Goal: Information Seeking & Learning: Check status

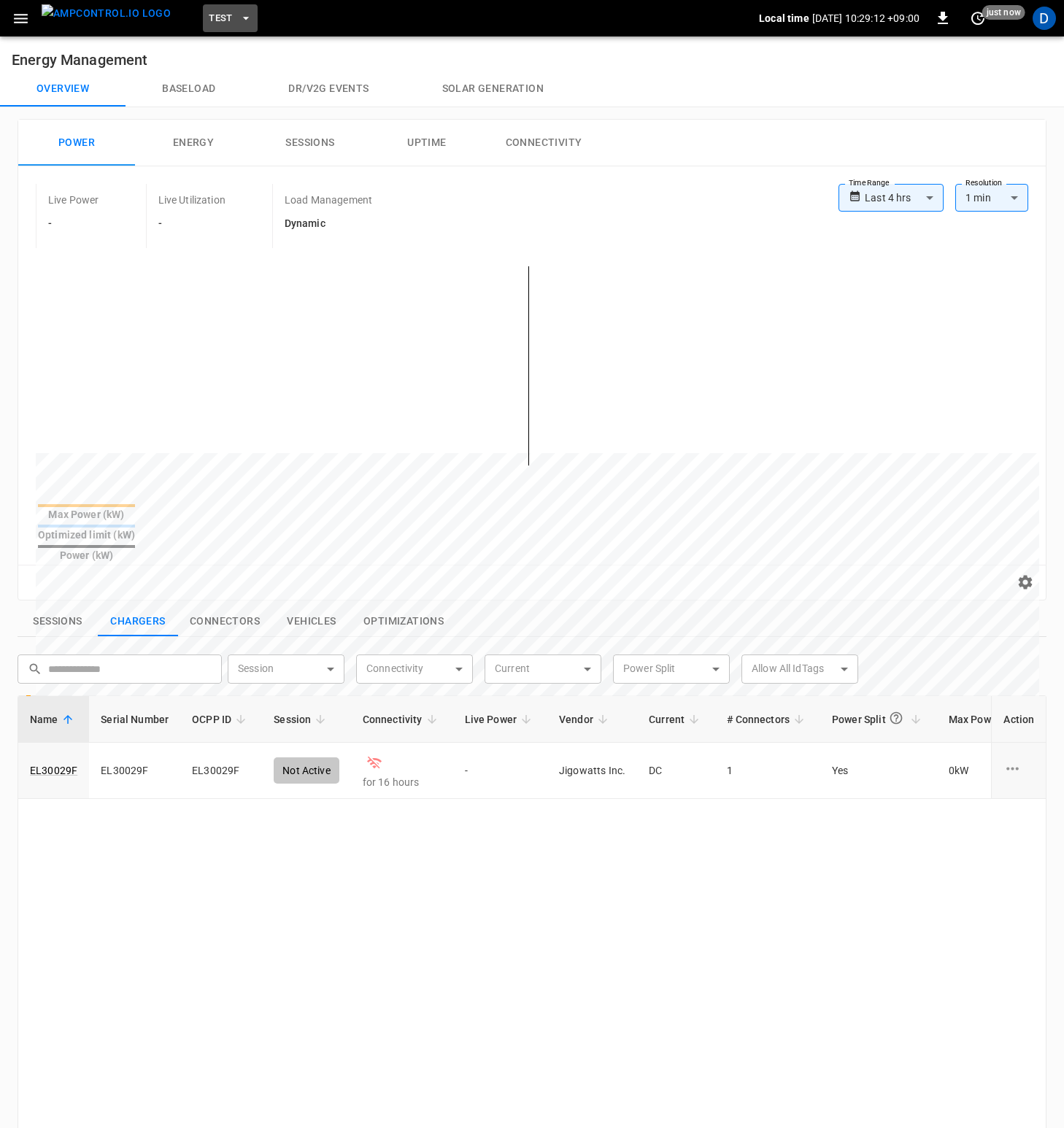
click at [209, 17] on span "Test" at bounding box center [221, 19] width 24 height 17
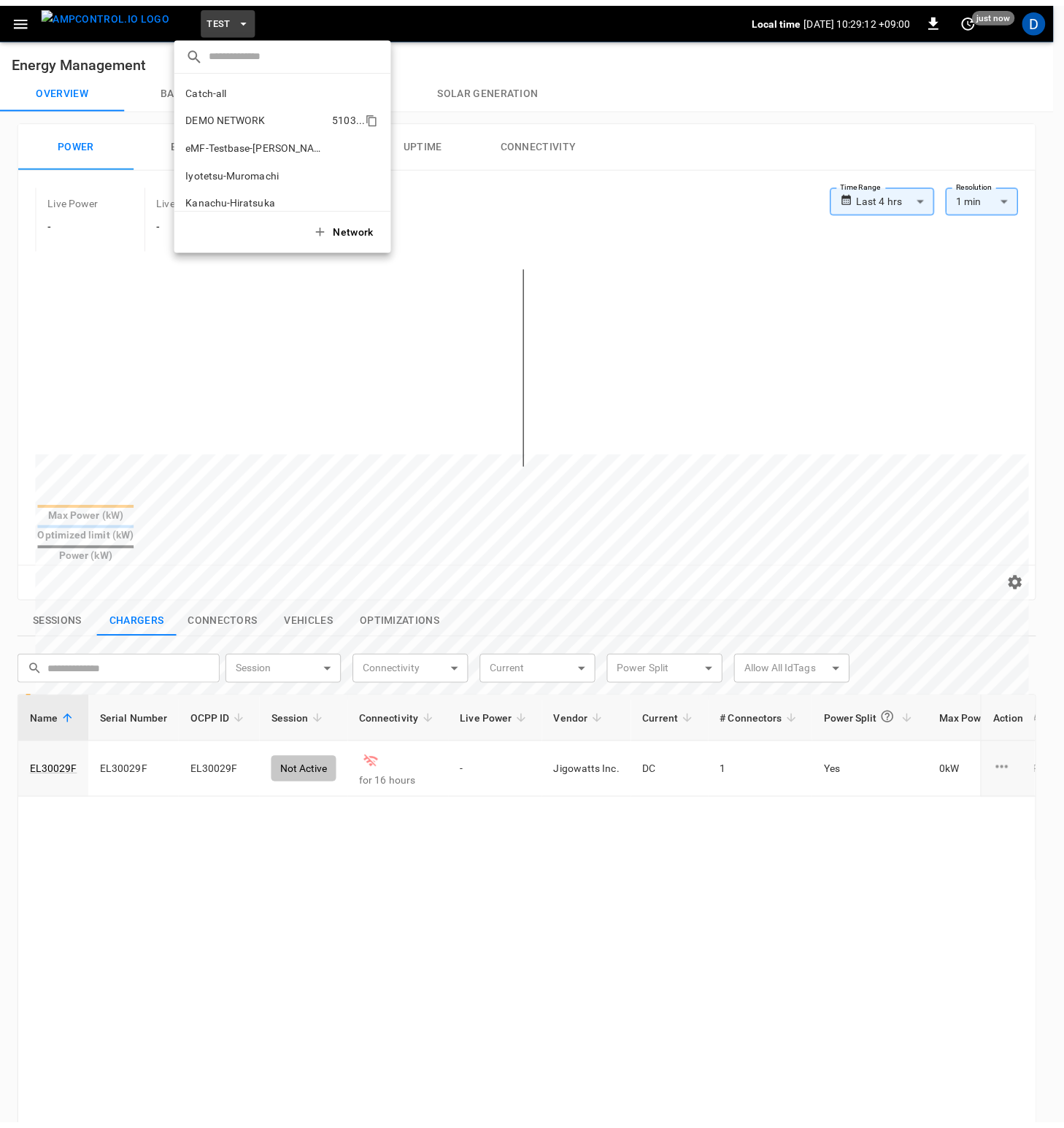
scroll to position [39, 0]
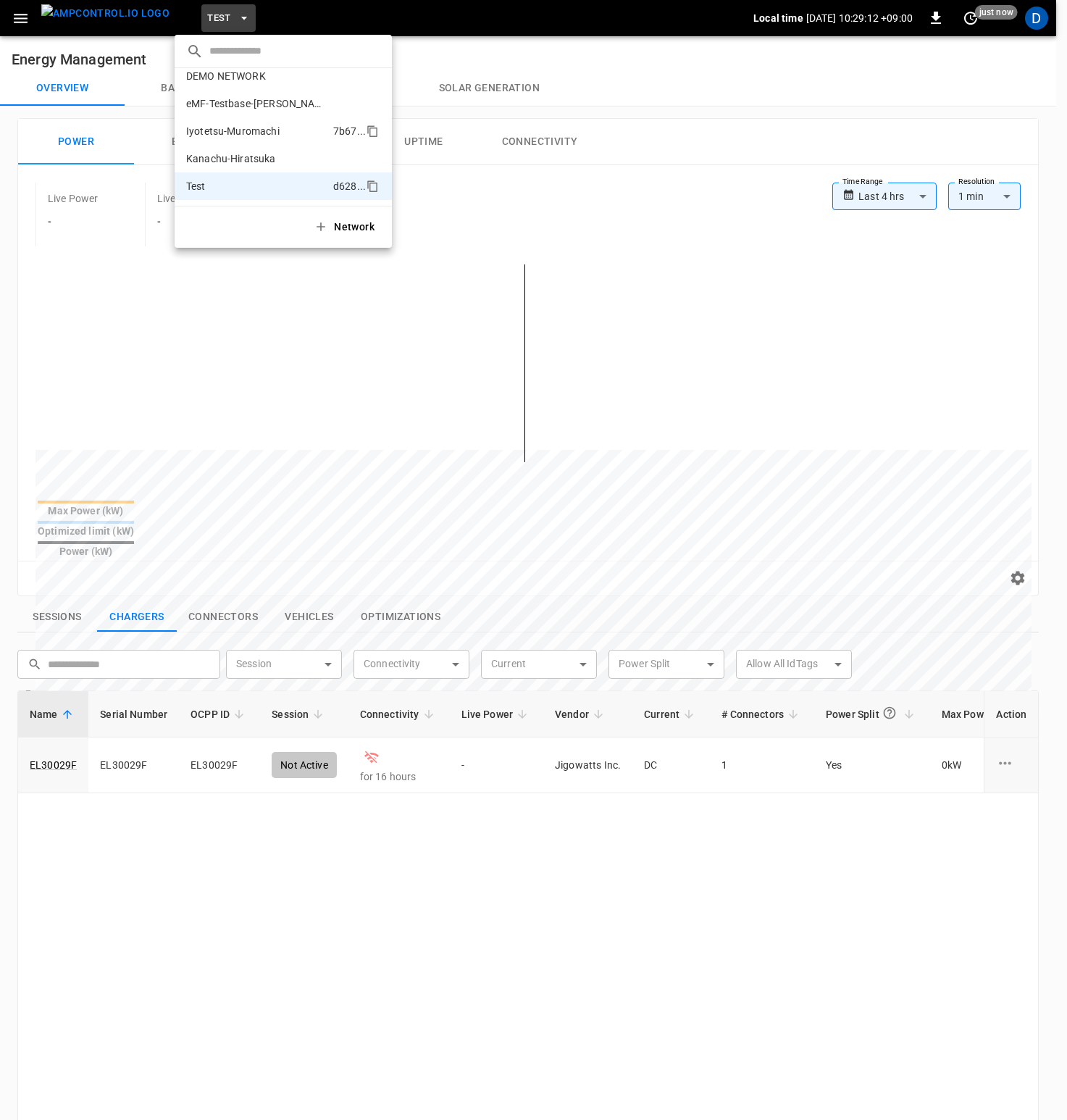
click at [242, 130] on p "Iyotetsu-Muromachi" at bounding box center [256, 132] width 141 height 15
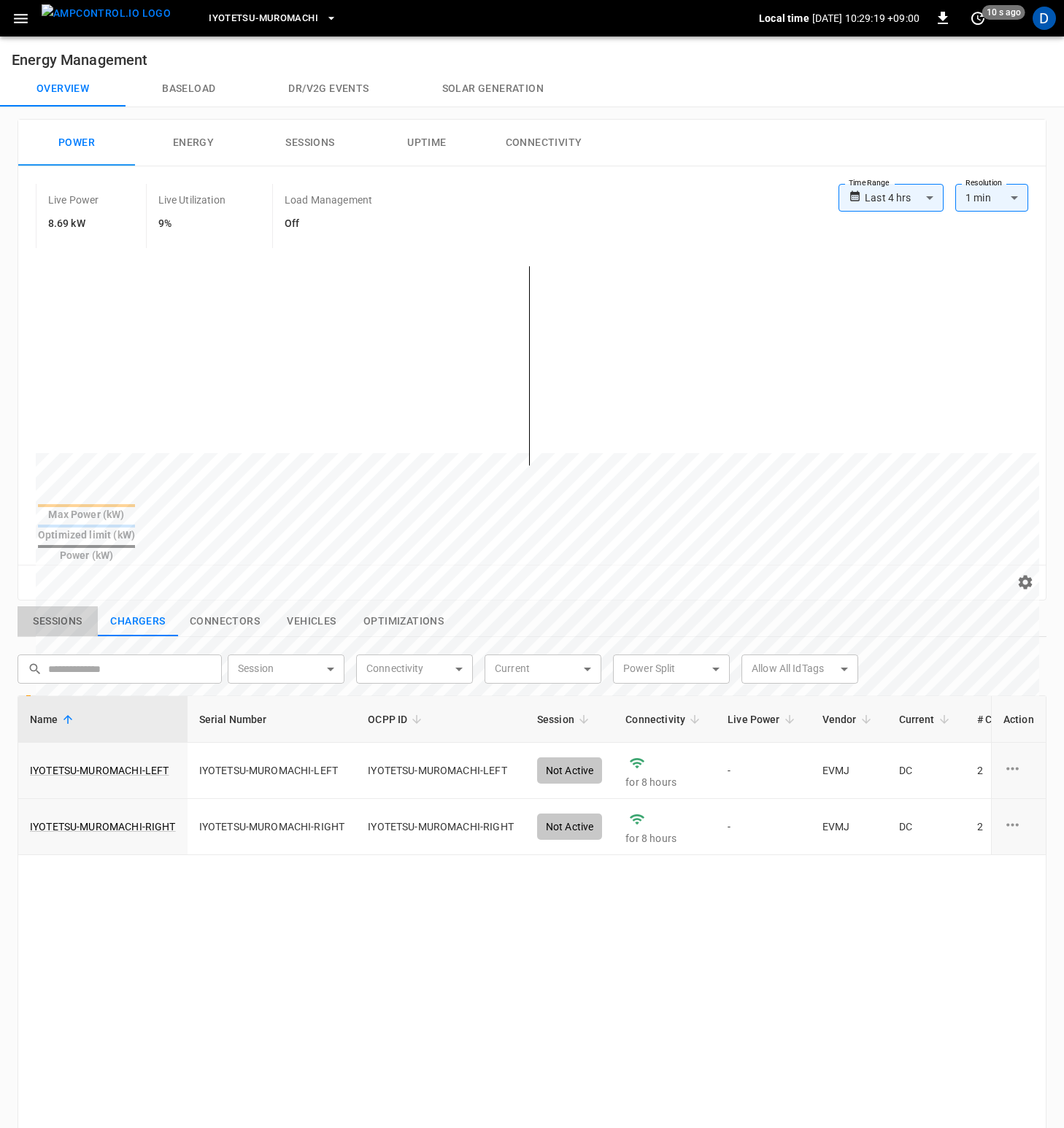
click at [55, 606] on button "Sessions" at bounding box center [58, 621] width 80 height 30
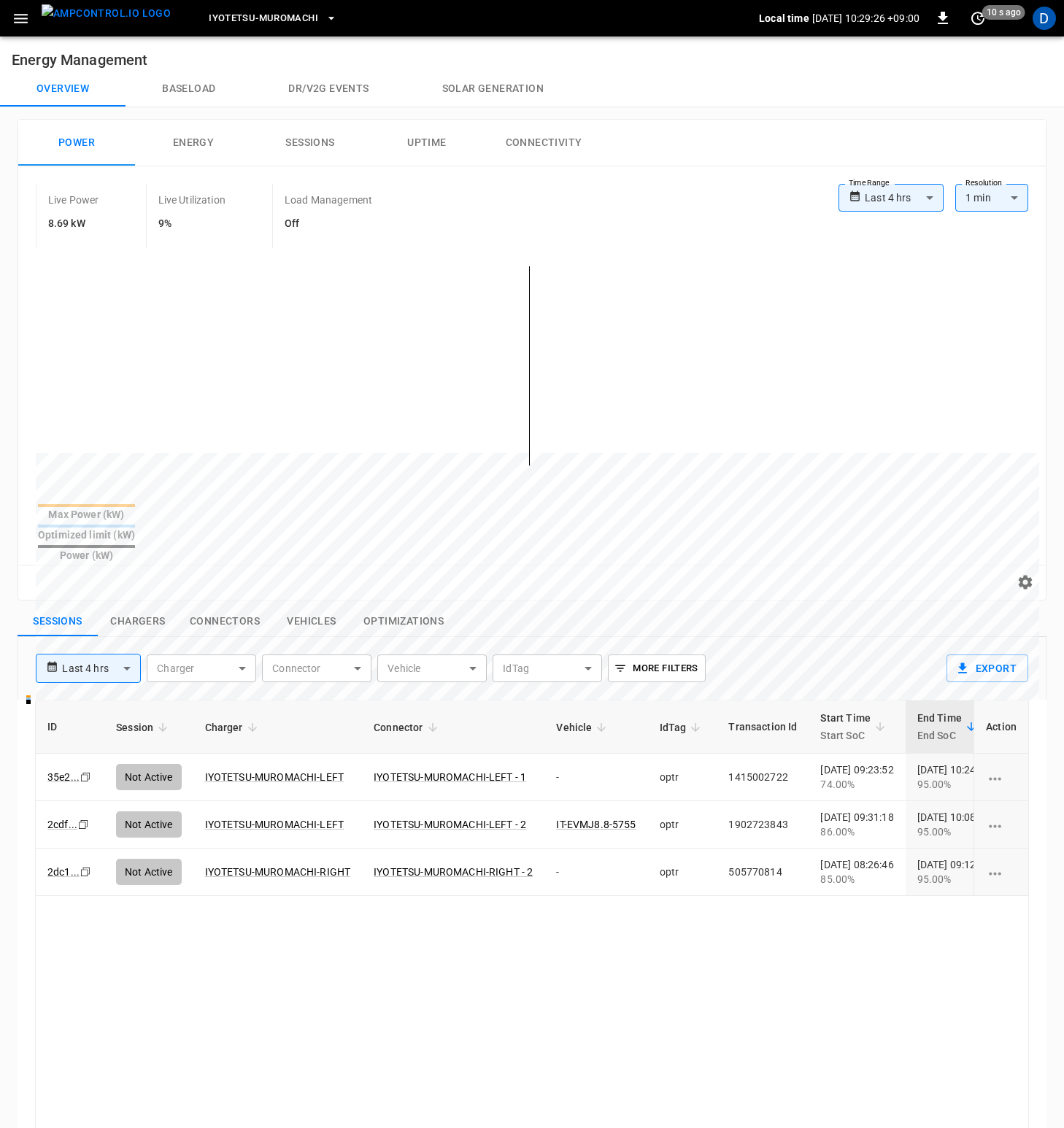
click at [153, 606] on button "Chargers" at bounding box center [138, 621] width 80 height 30
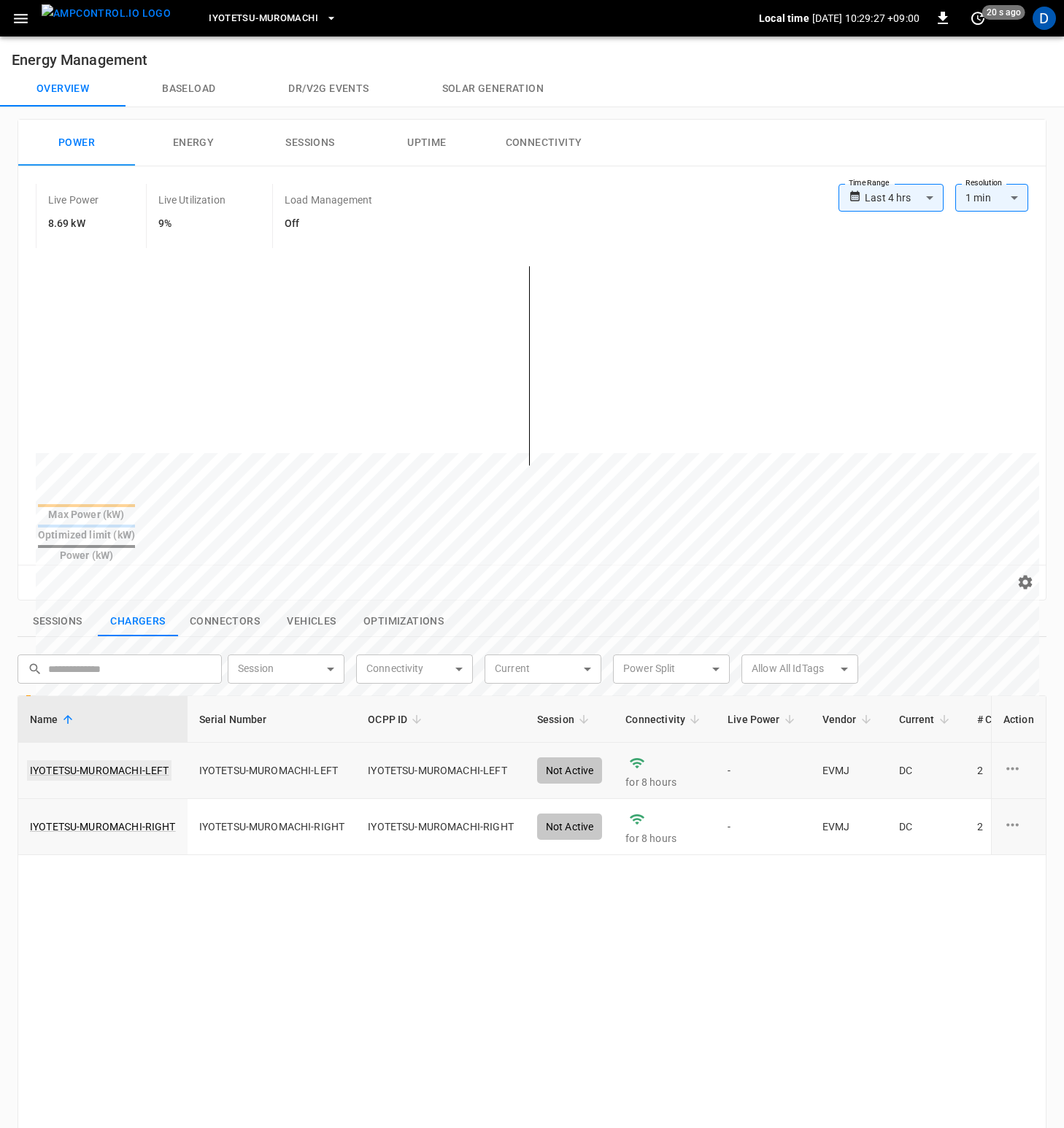
click at [83, 760] on link "IYOTETSU-MUROMACHI-LEFT" at bounding box center [98, 771] width 144 height 21
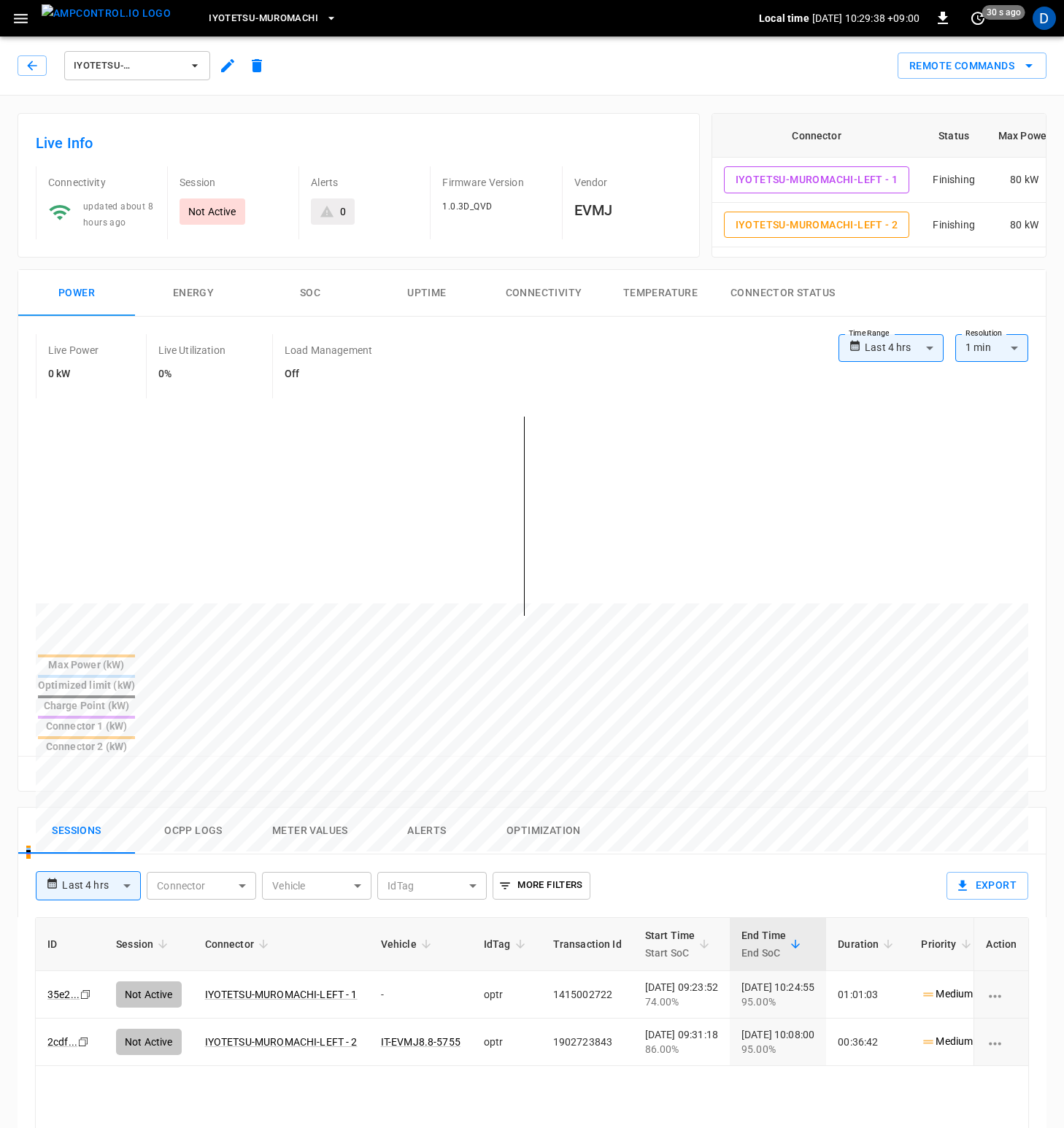
click at [188, 808] on button "Ocpp logs" at bounding box center [193, 830] width 117 height 47
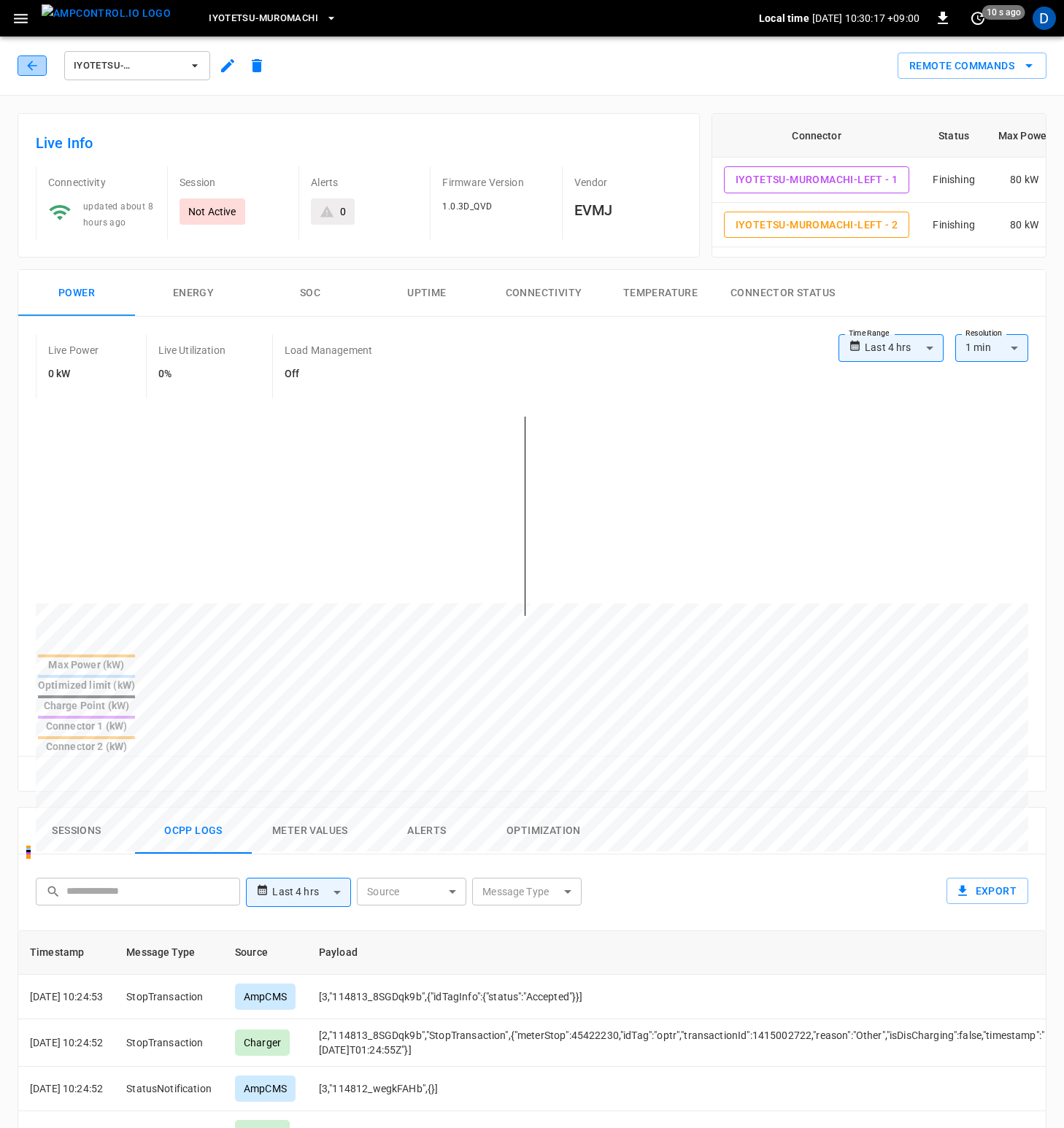
click at [31, 67] on icon "button" at bounding box center [33, 66] width 15 height 15
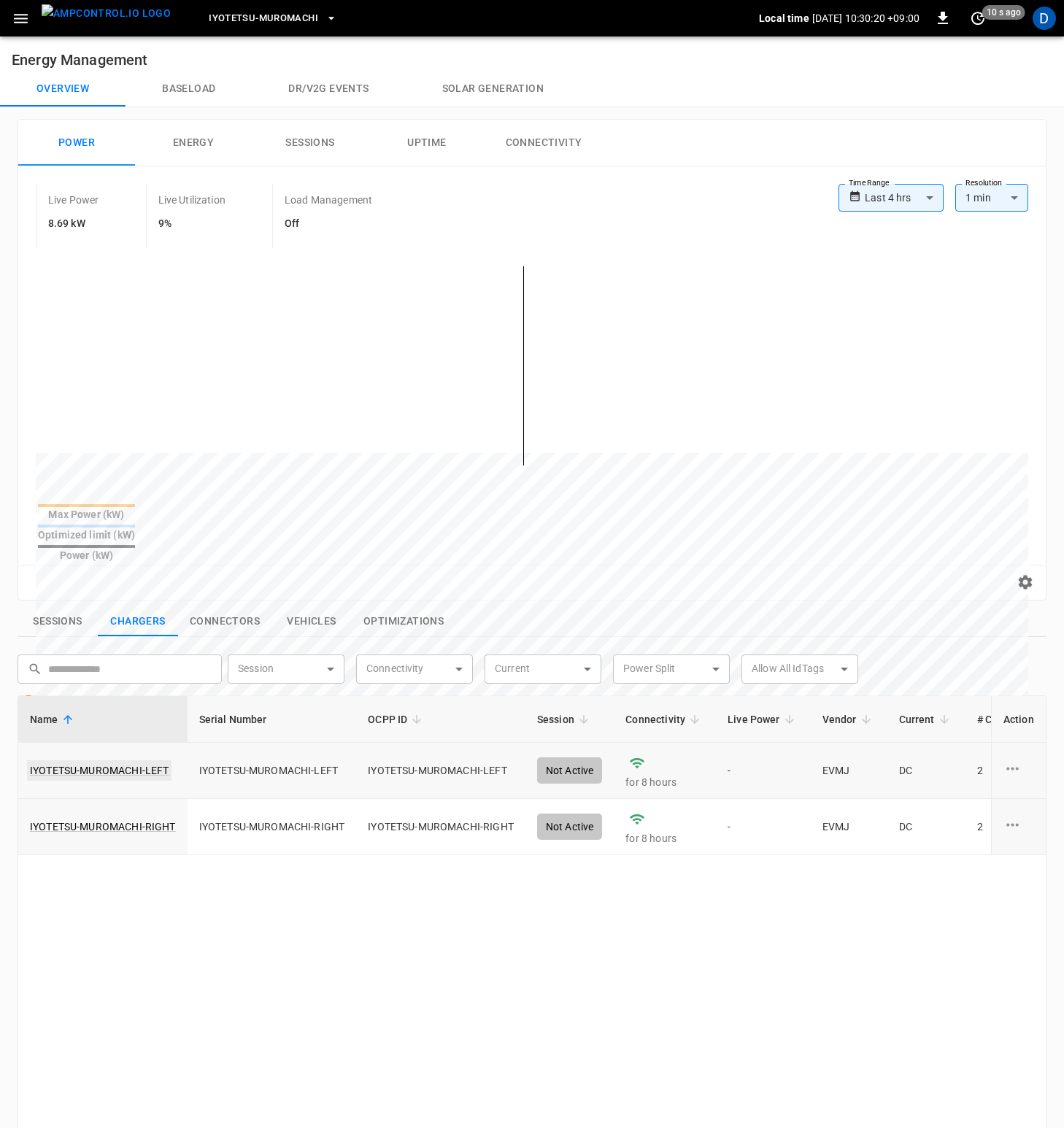
click at [137, 760] on link "IYOTETSU-MUROMACHI-LEFT" at bounding box center [98, 771] width 144 height 21
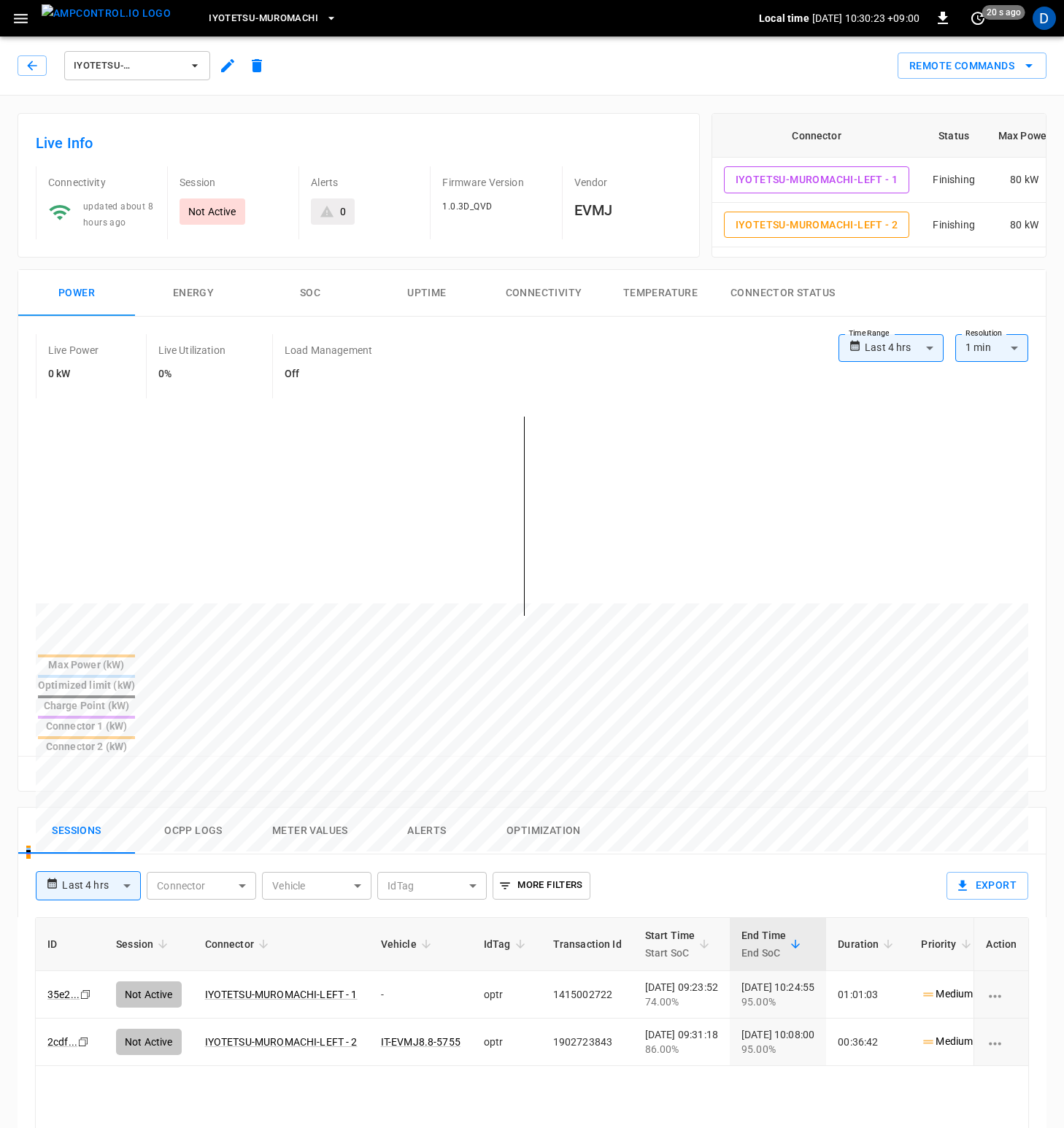
click at [186, 808] on button "Ocpp logs" at bounding box center [193, 830] width 117 height 47
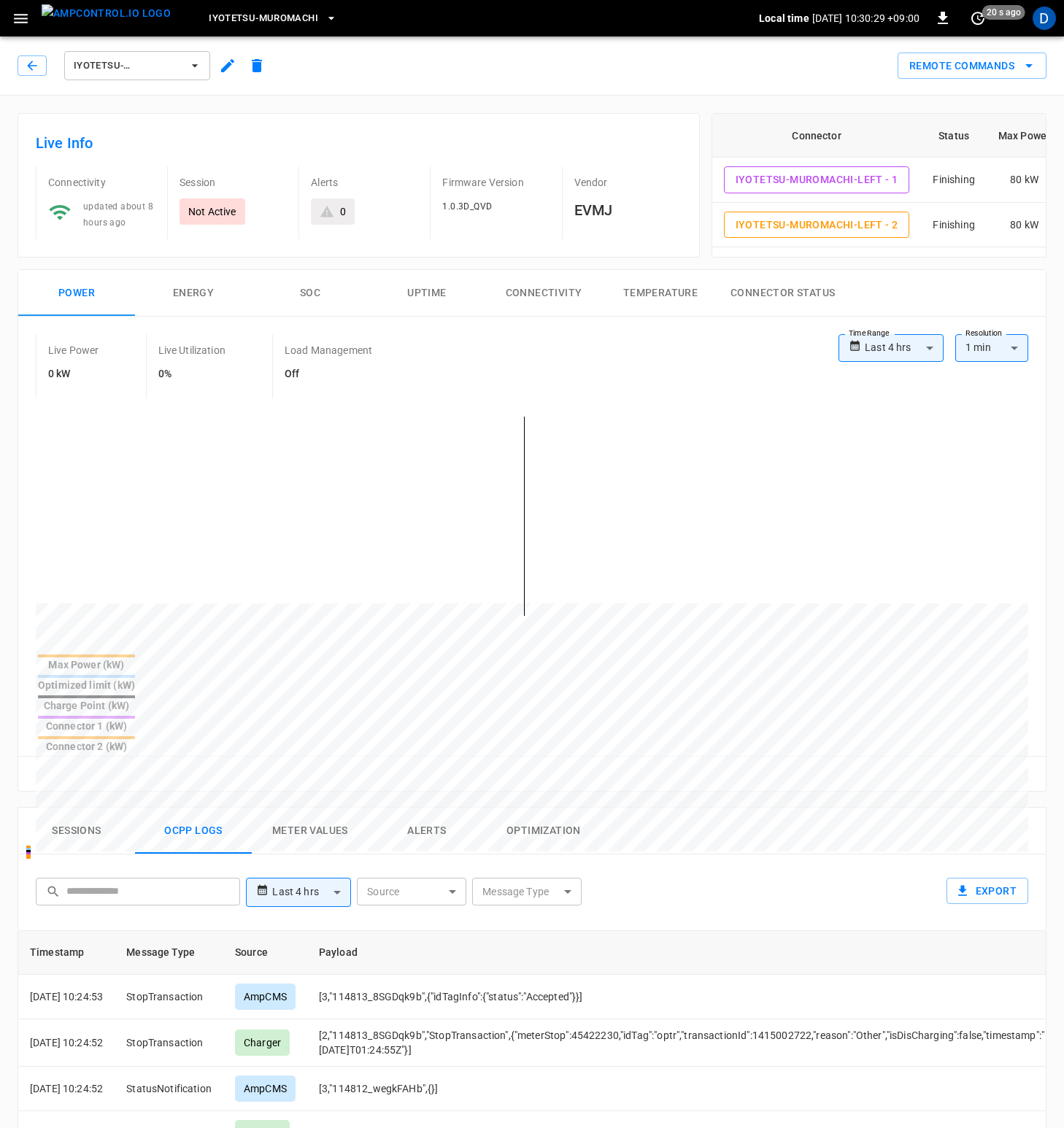
click at [752, 808] on div "Sessions Ocpp logs Meter Values Alerts Optimization" at bounding box center [532, 830] width 1028 height 47
click at [988, 17] on span "just now" at bounding box center [1004, 13] width 43 height 15
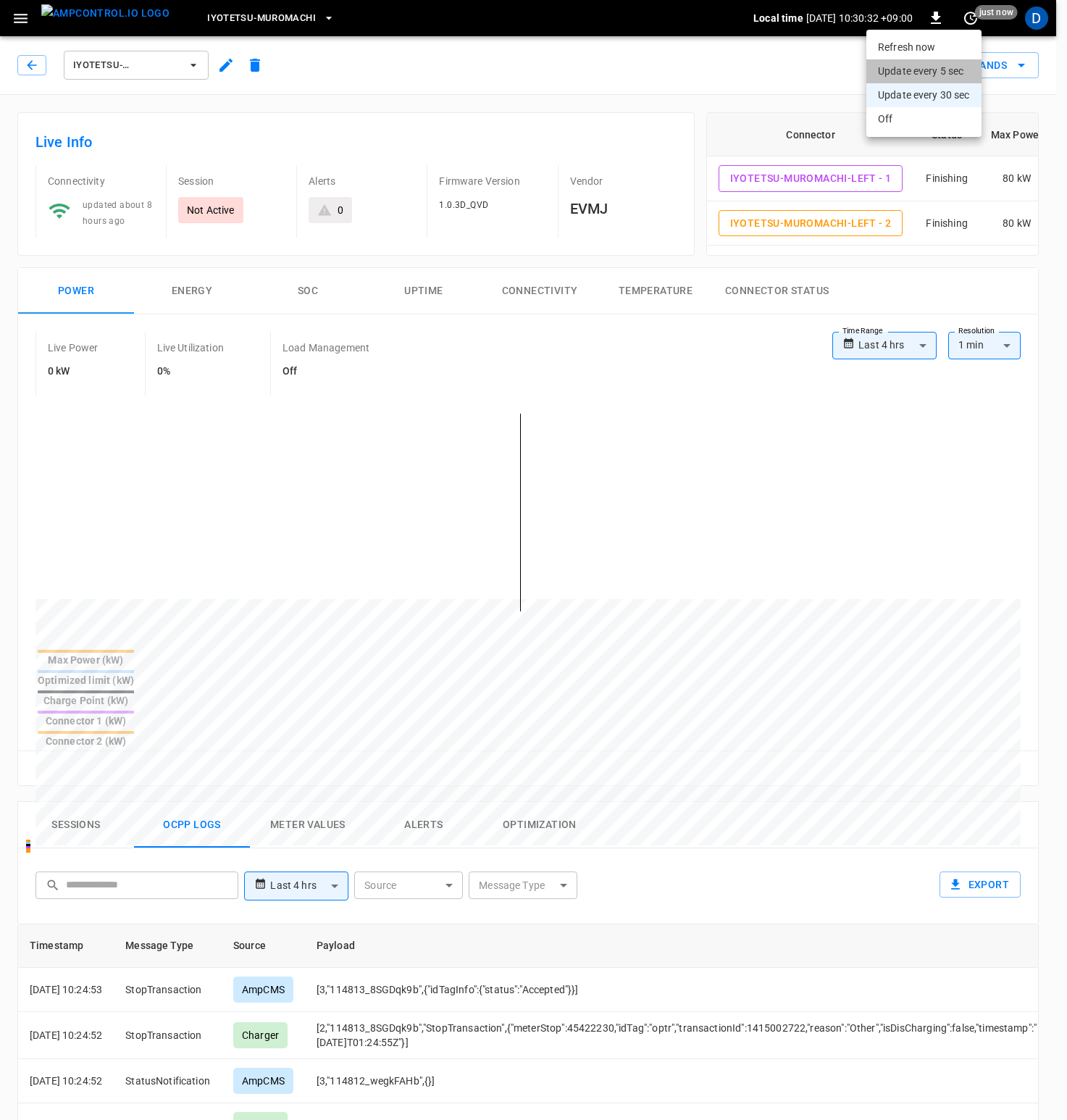
click at [945, 75] on li "Update every 5 sec" at bounding box center [924, 71] width 115 height 24
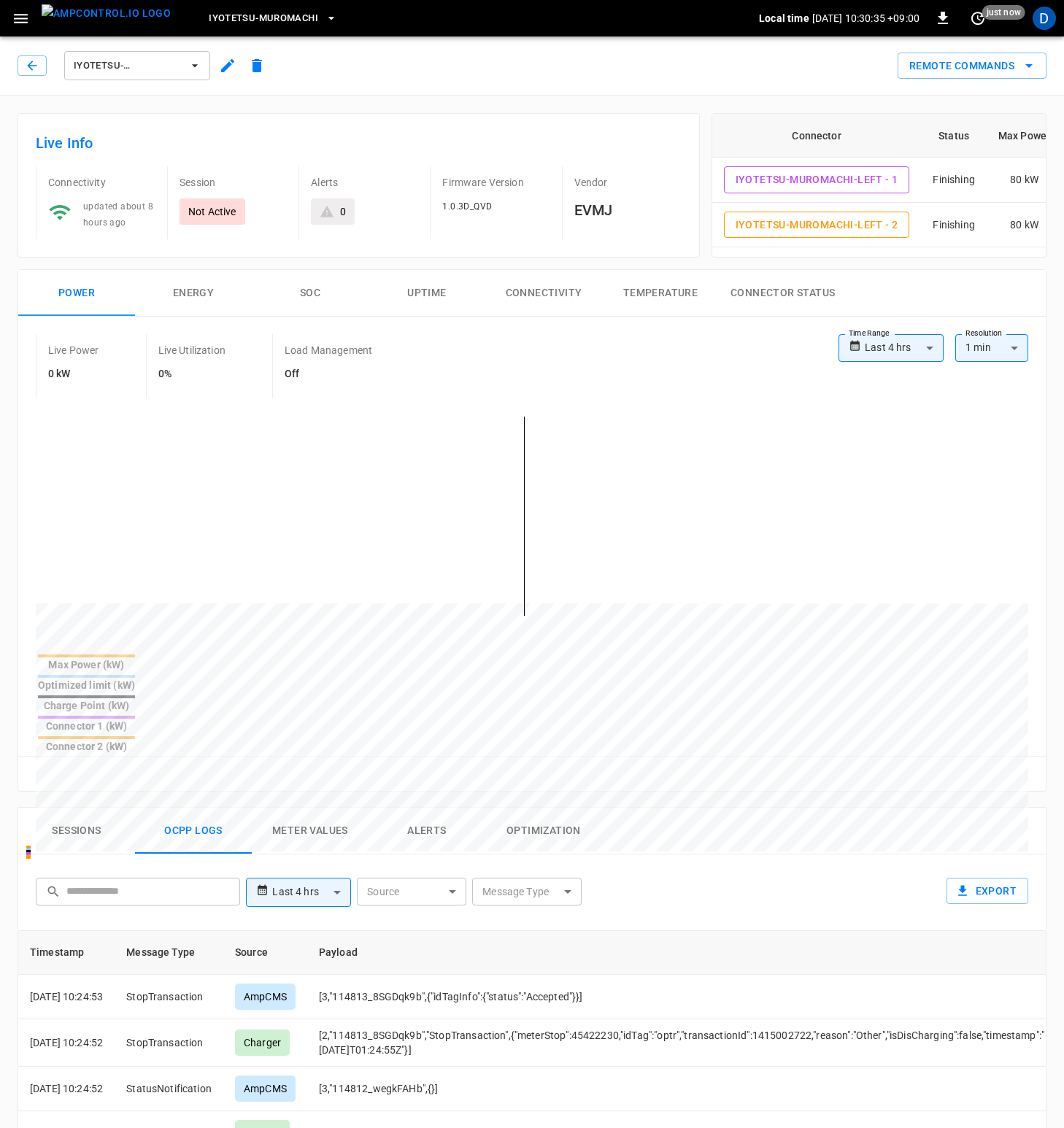
click at [600, 385] on div "Live Power 0 kW Live Utilization 0% Load Management Off" at bounding box center [437, 366] width 803 height 64
click at [552, 808] on button "Optimization" at bounding box center [543, 830] width 117 height 47
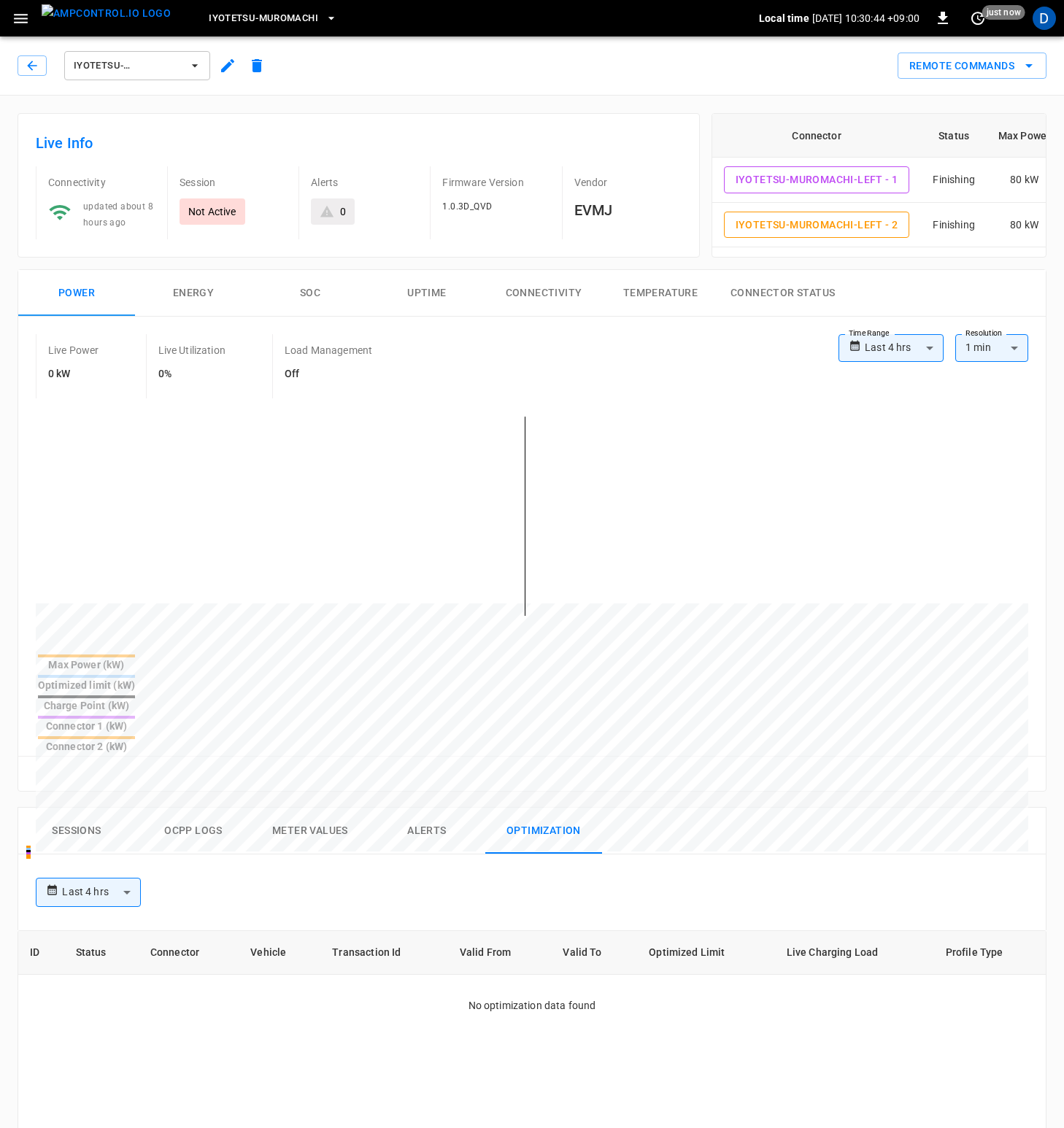
click at [679, 331] on div "**********" at bounding box center [532, 554] width 1028 height 474
click at [960, 70] on button "Remote Commands" at bounding box center [971, 66] width 149 height 27
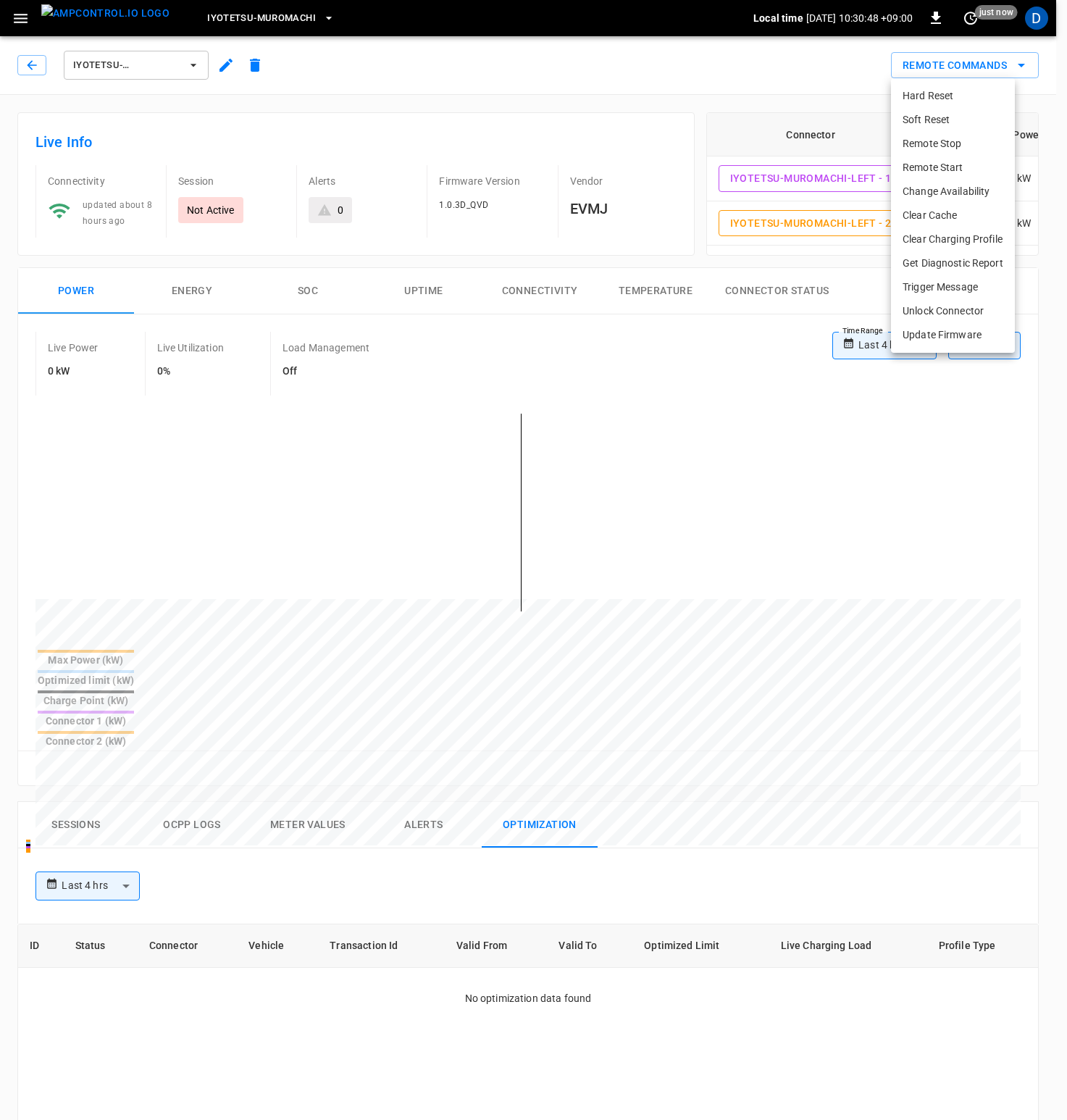
click at [639, 358] on div at bounding box center [534, 560] width 1067 height 1120
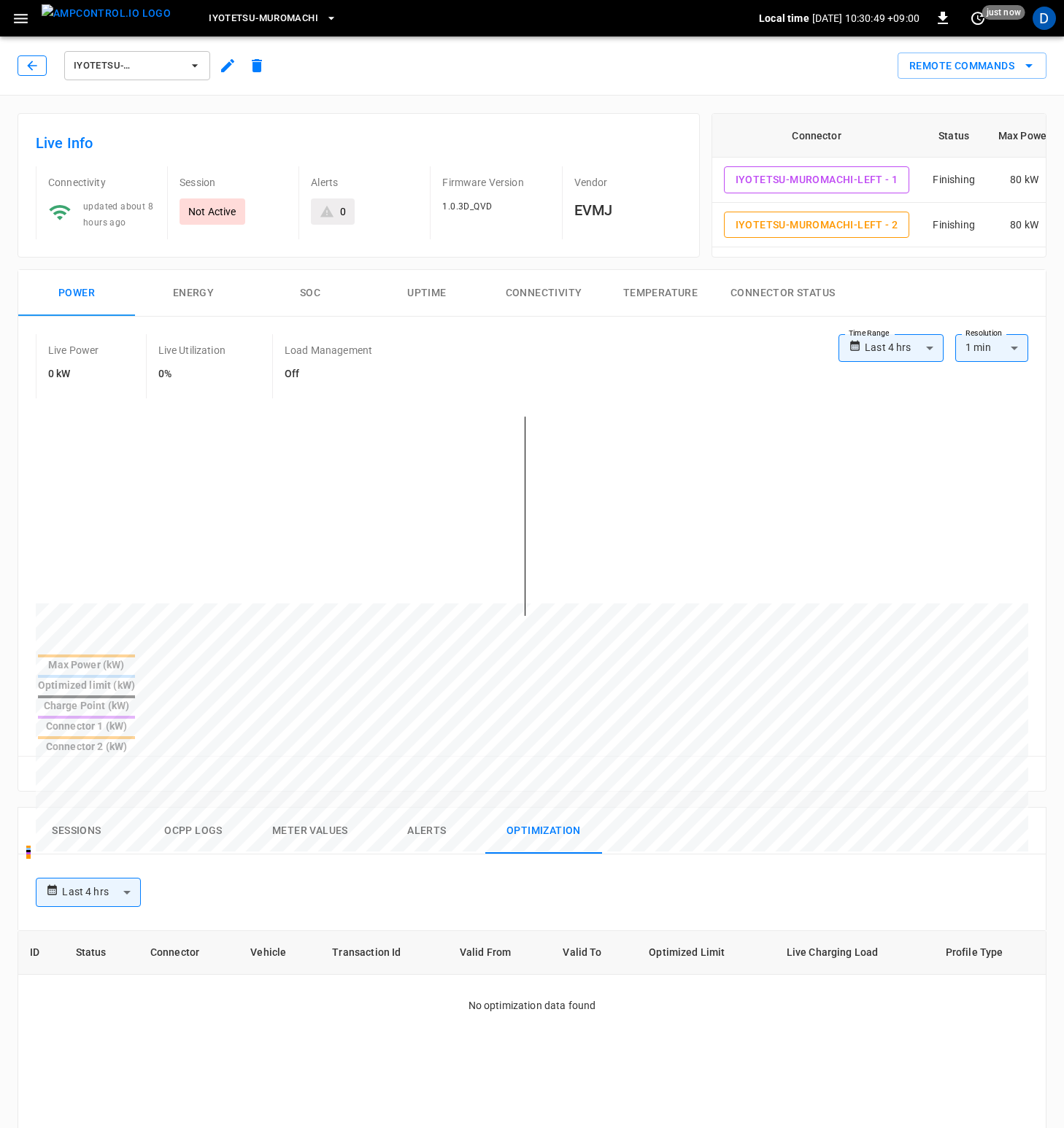
click at [27, 65] on icon "button" at bounding box center [31, 65] width 10 height 10
